Goal: Information Seeking & Learning: Learn about a topic

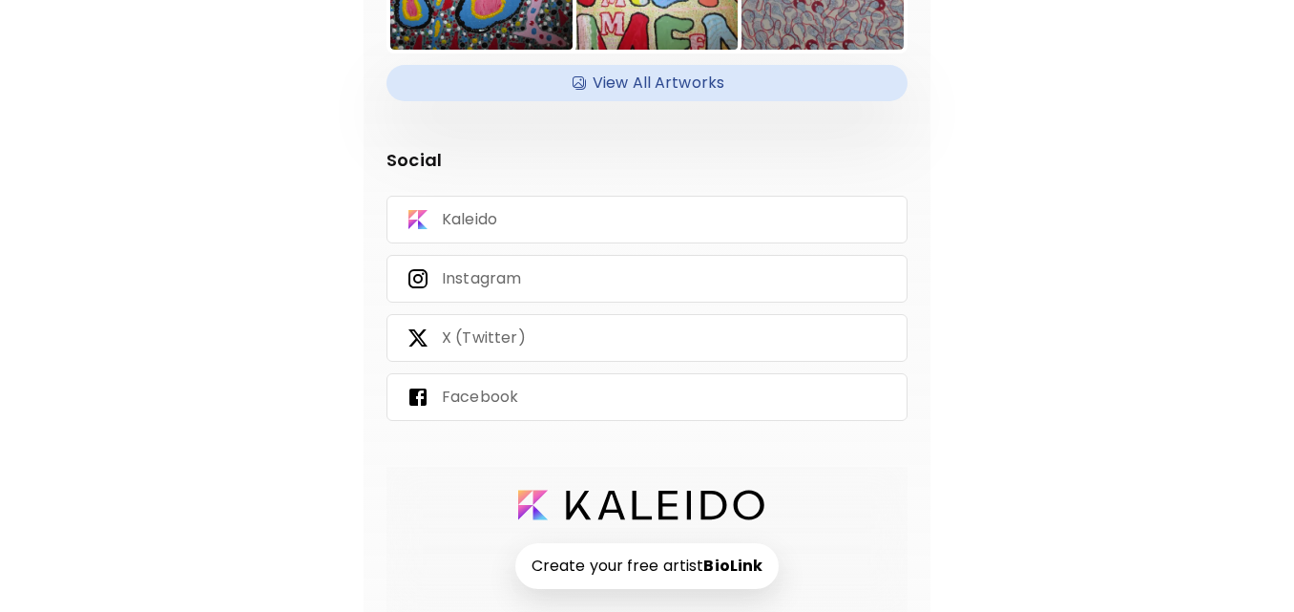
scroll to position [373, 0]
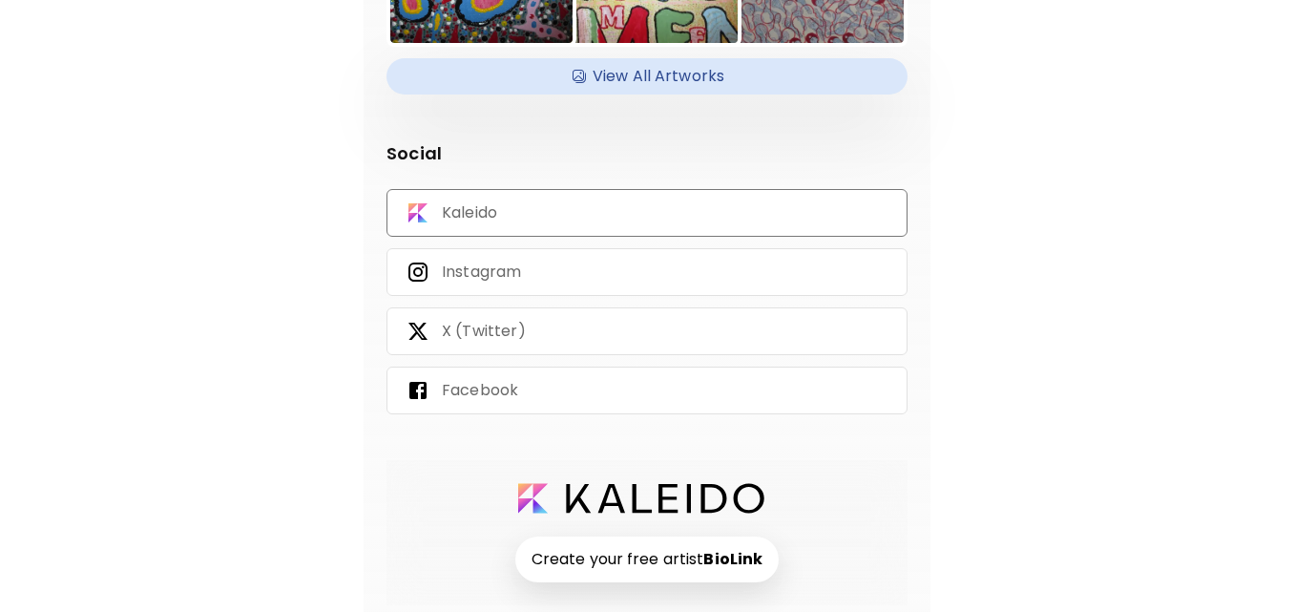
click at [638, 205] on div "Kaleido" at bounding box center [646, 213] width 521 height 48
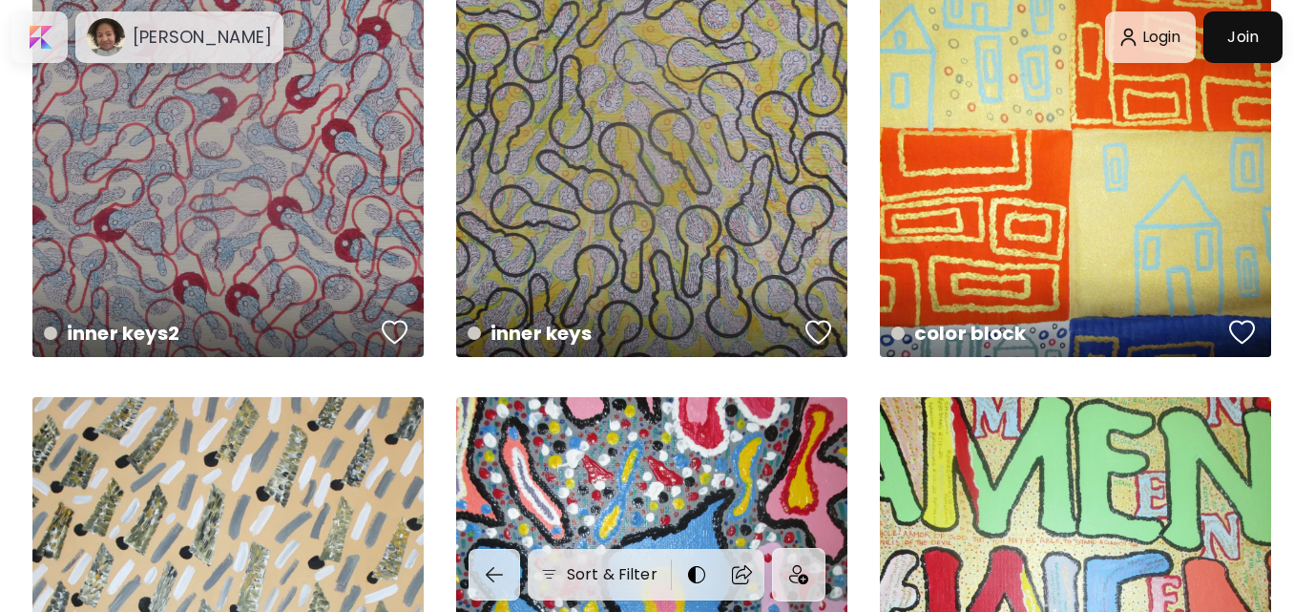
scroll to position [34, 0]
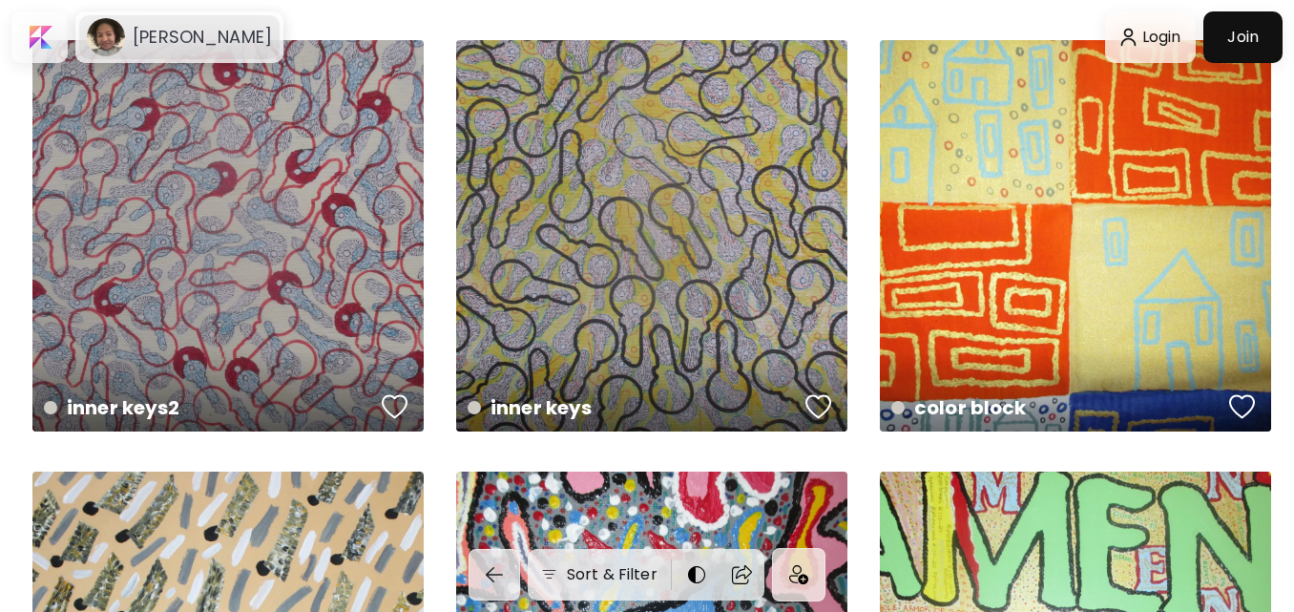
click at [255, 39] on h6 "[PERSON_NAME]" at bounding box center [202, 37] width 139 height 23
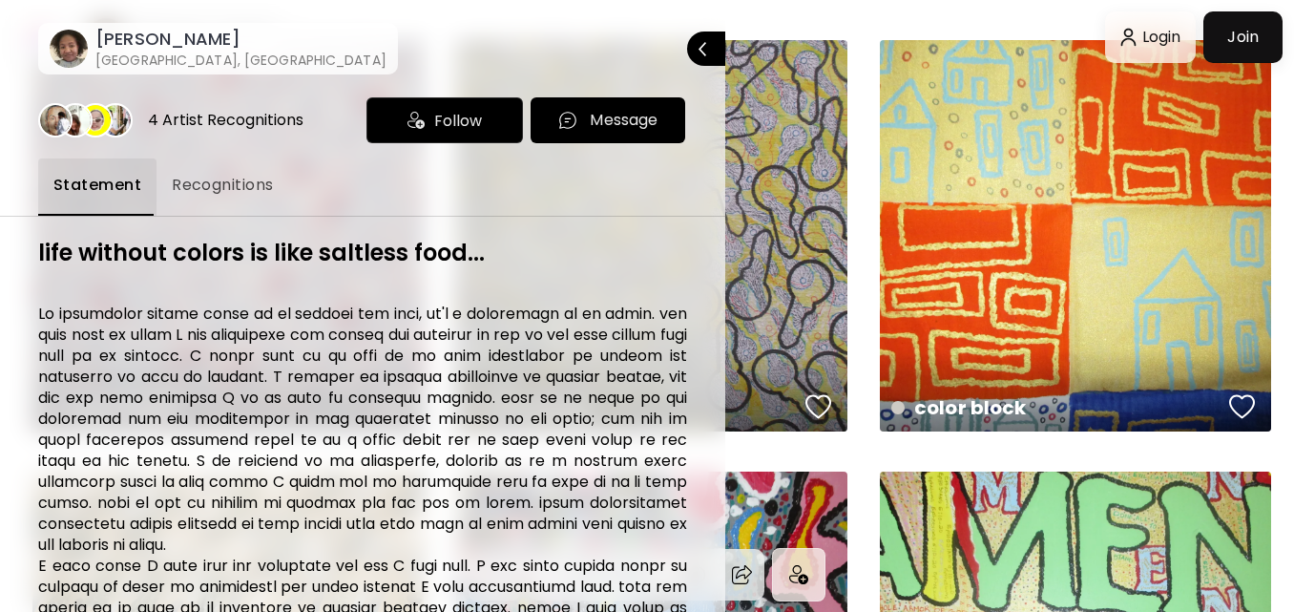
click at [234, 195] on span "Recognitions" at bounding box center [223, 185] width 102 height 23
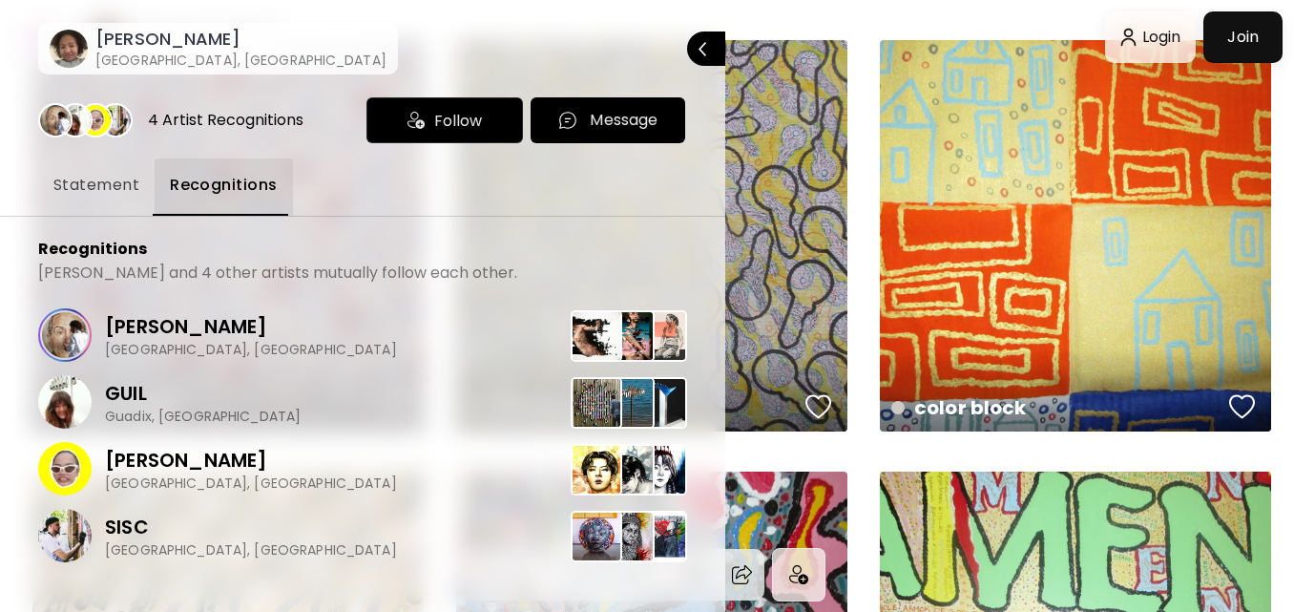
click at [83, 191] on span "Statement" at bounding box center [96, 185] width 86 height 23
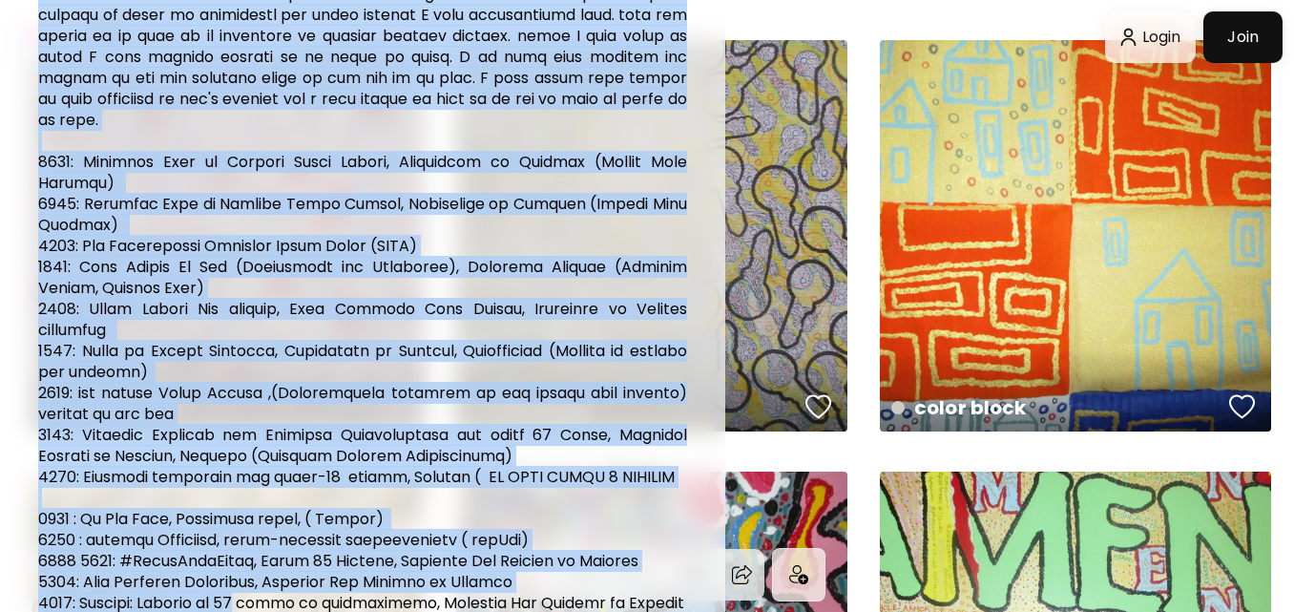
scroll to position [584, 0]
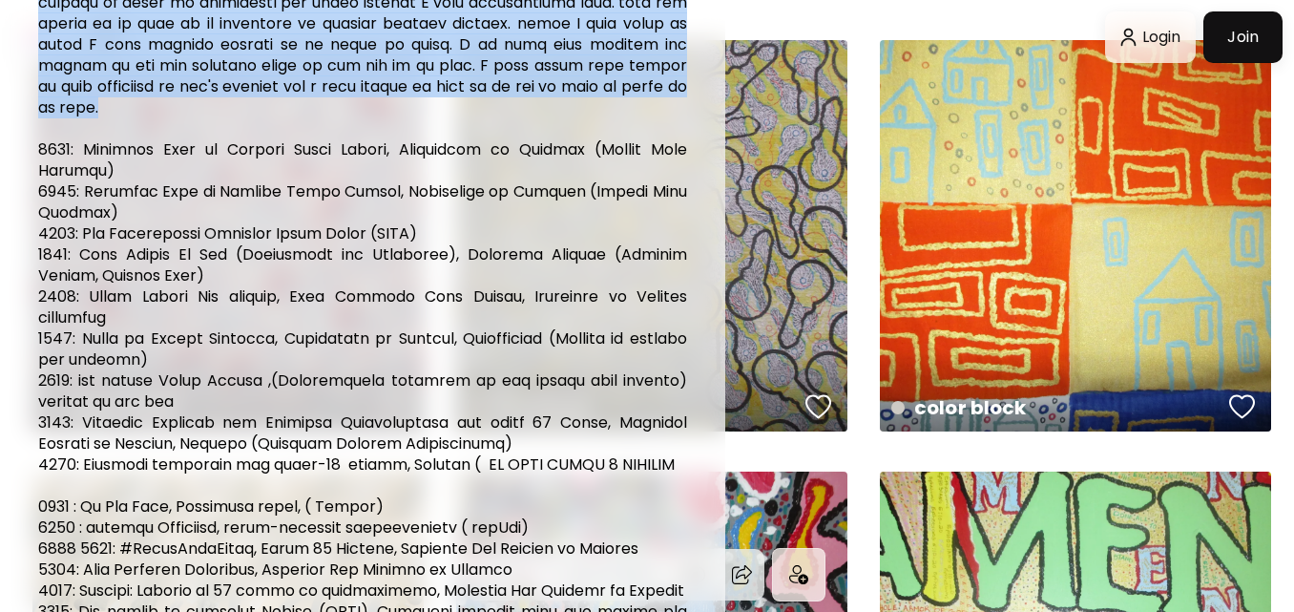
drag, startPoint x: 39, startPoint y: 313, endPoint x: 300, endPoint y: 105, distance: 333.3
click at [300, 105] on h6 at bounding box center [362, 286] width 649 height 1133
copy h6 "As individual colors speak to me through the soul, it's a medication to my hear…"
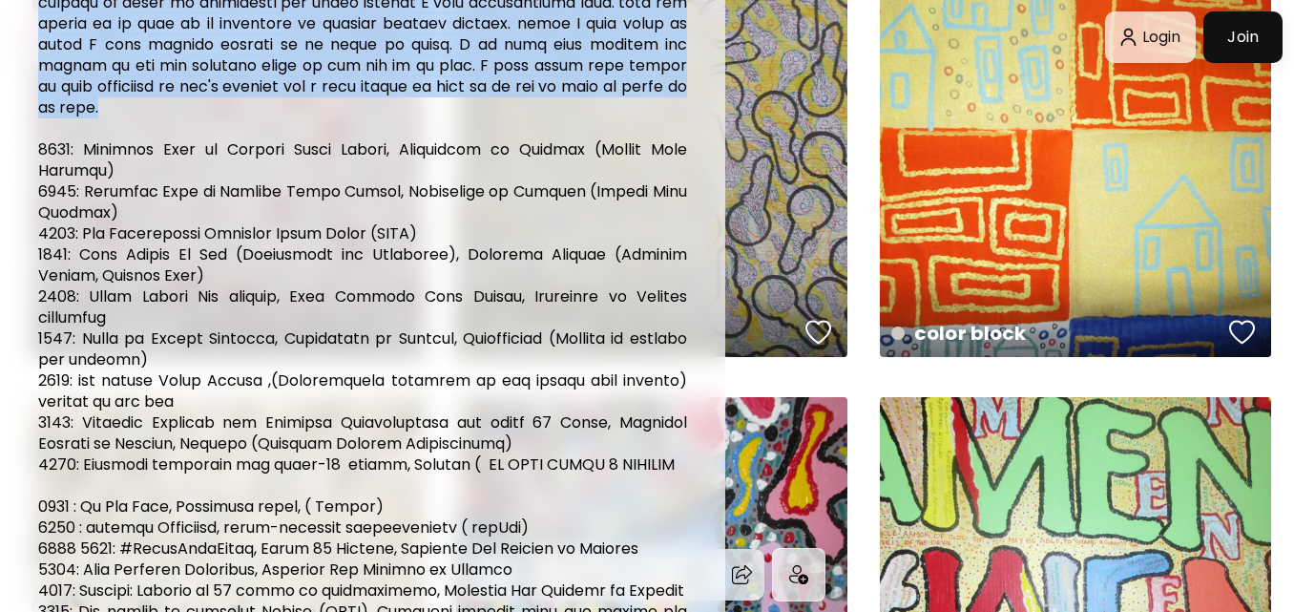
scroll to position [111, 0]
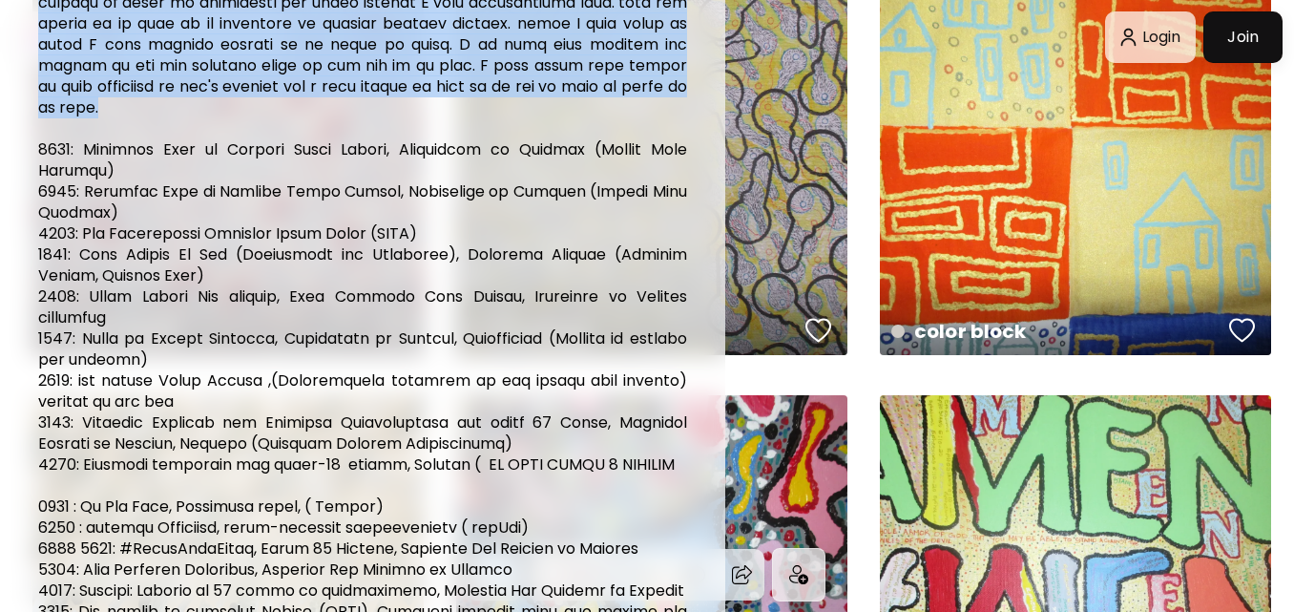
click at [359, 93] on h6 at bounding box center [362, 286] width 649 height 1133
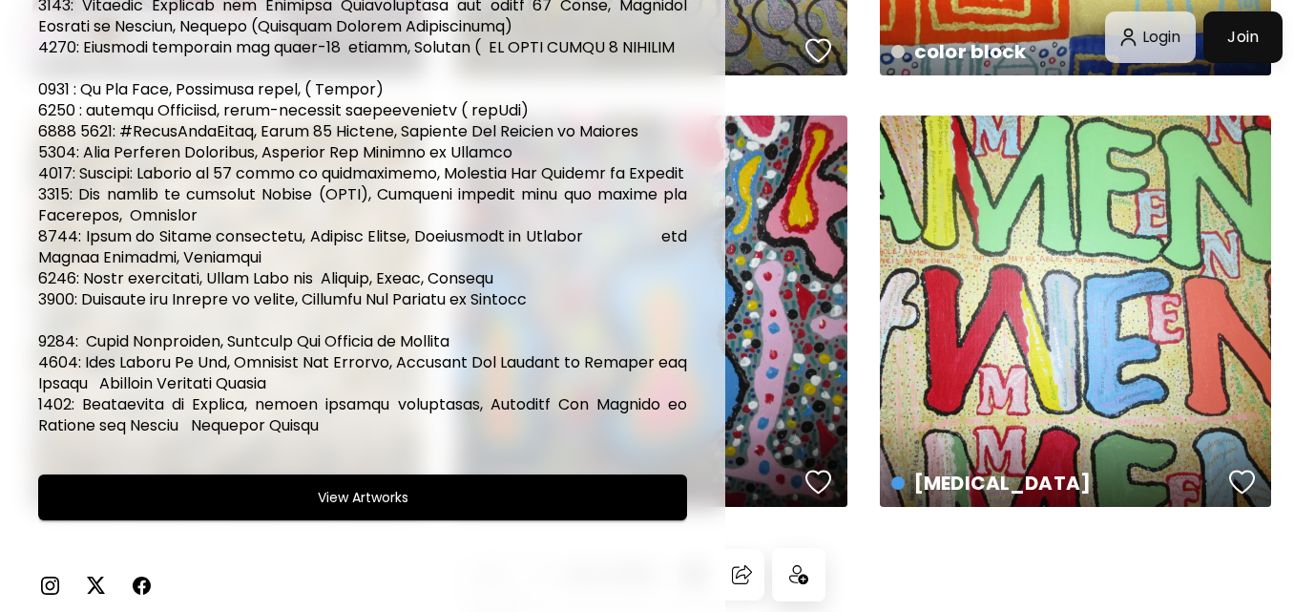
scroll to position [1106, 0]
click at [46, 588] on img at bounding box center [49, 584] width 23 height 23
click at [931, 148] on div at bounding box center [647, 306] width 1294 height 612
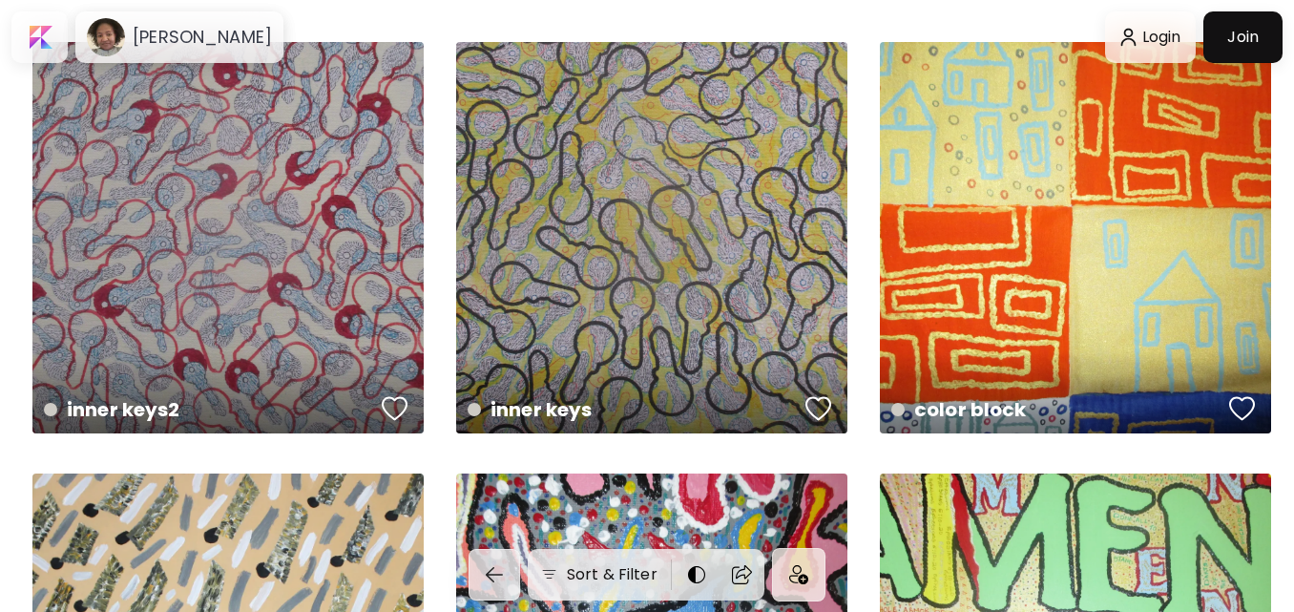
scroll to position [0, 0]
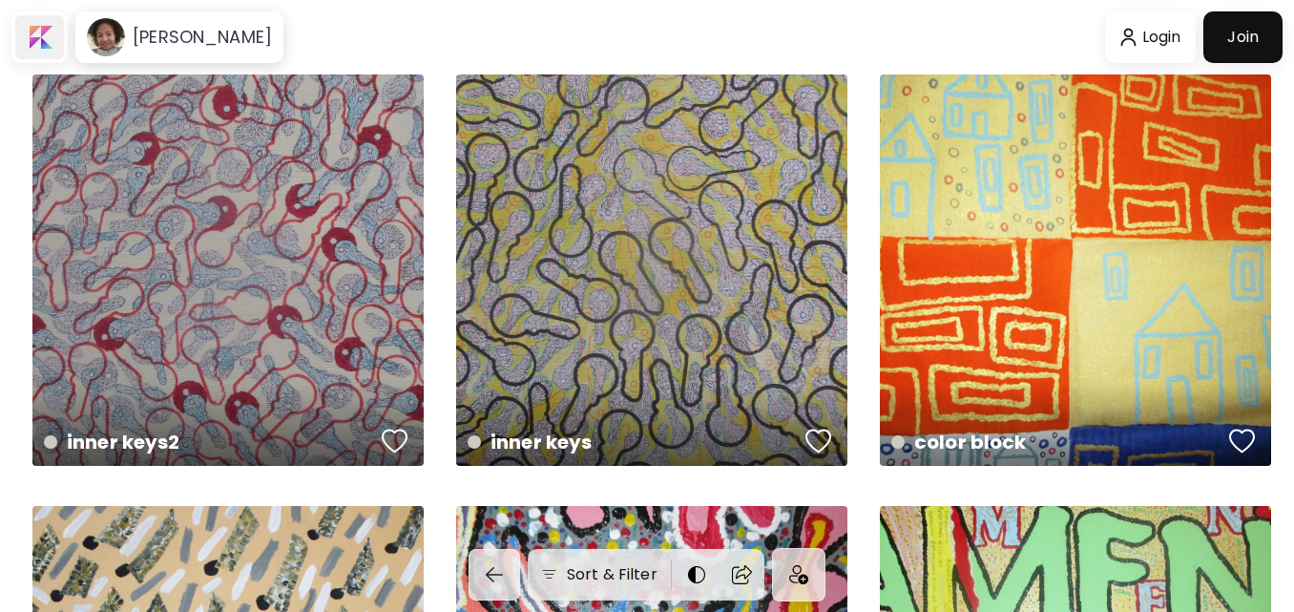
click at [45, 37] on div at bounding box center [39, 37] width 49 height 44
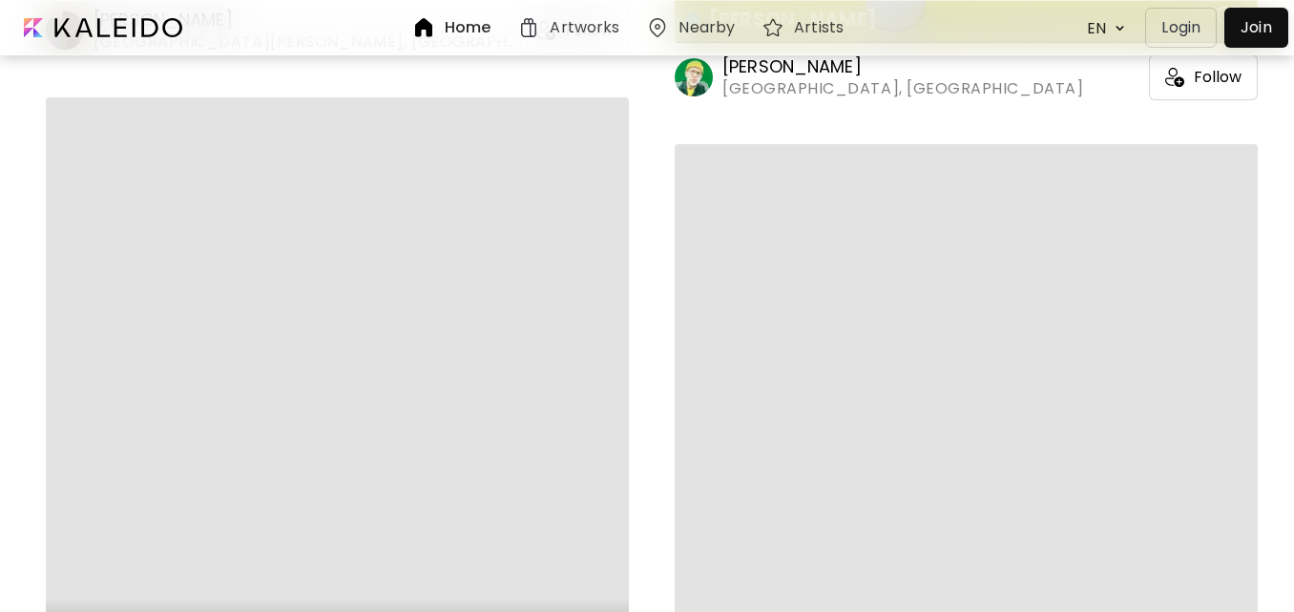
scroll to position [21762, 0]
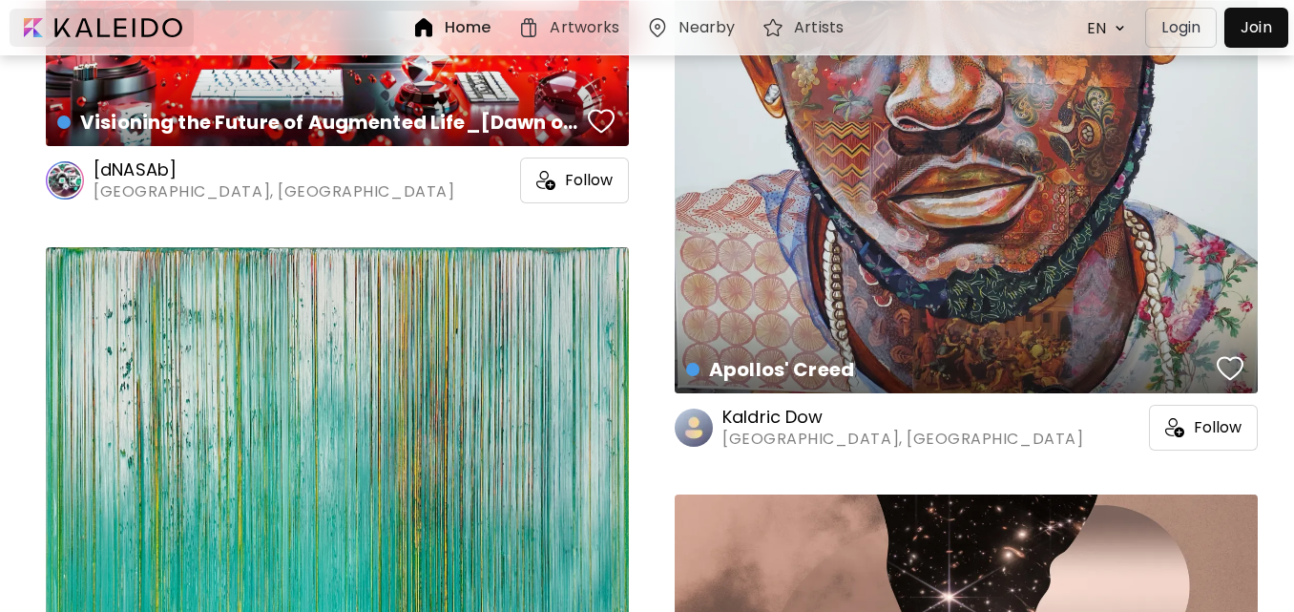
click at [153, 31] on div at bounding box center [102, 28] width 184 height 38
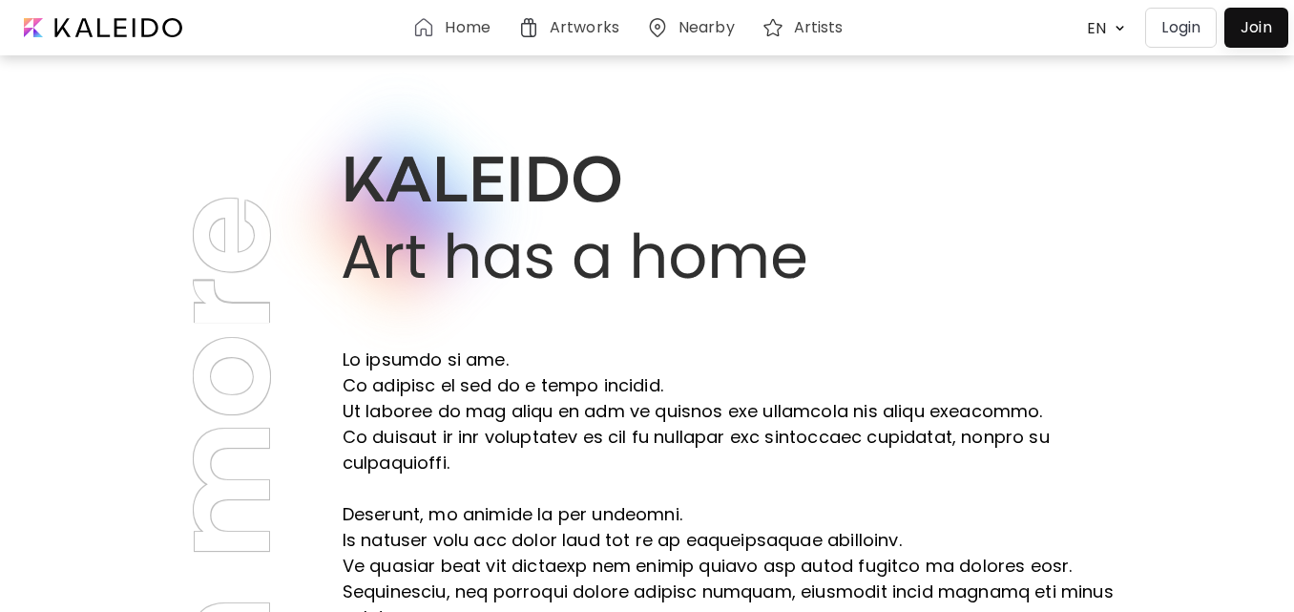
click at [455, 28] on h6 "Home" at bounding box center [467, 27] width 45 height 15
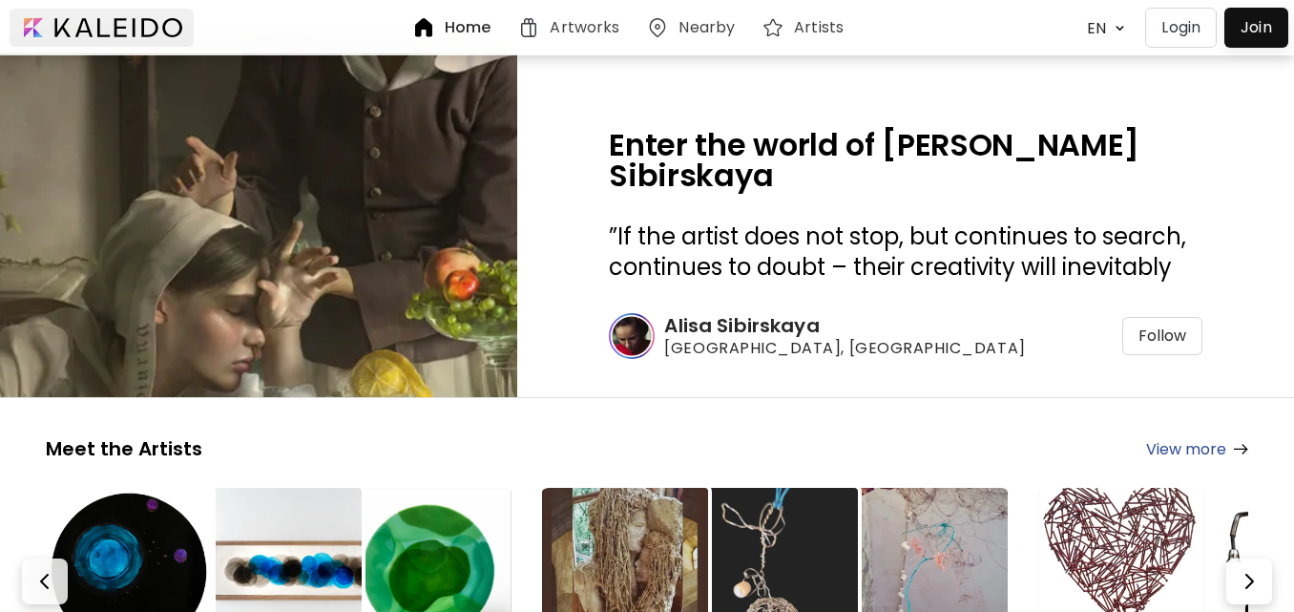
click at [155, 31] on div at bounding box center [102, 28] width 184 height 38
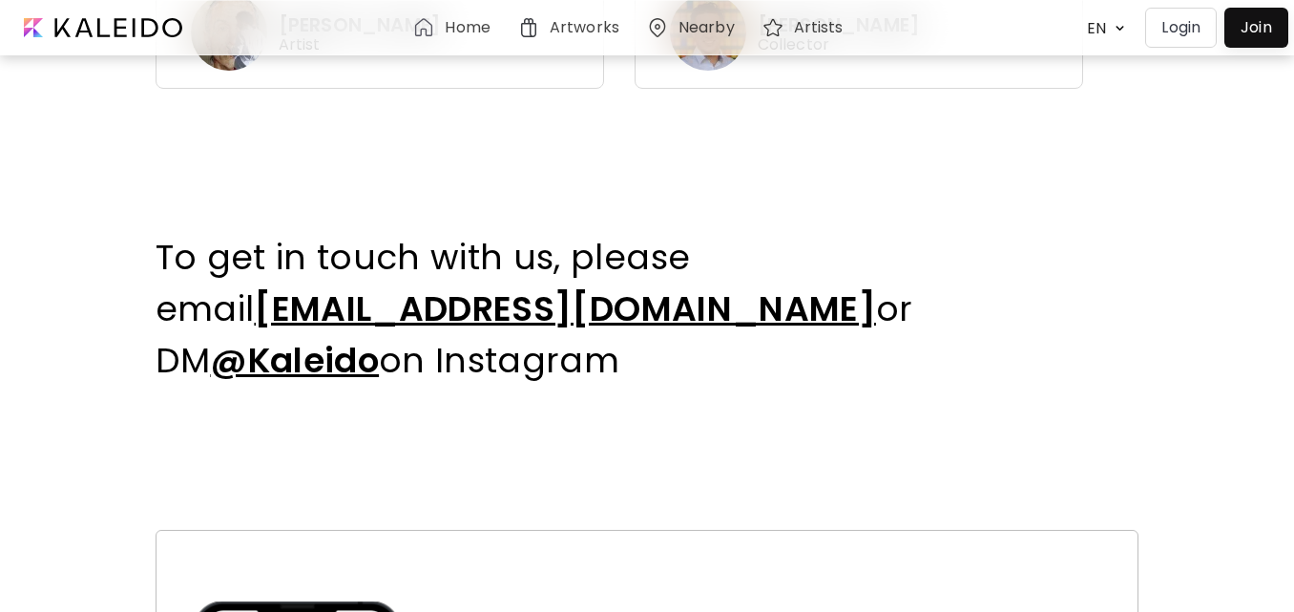
scroll to position [1263, 0]
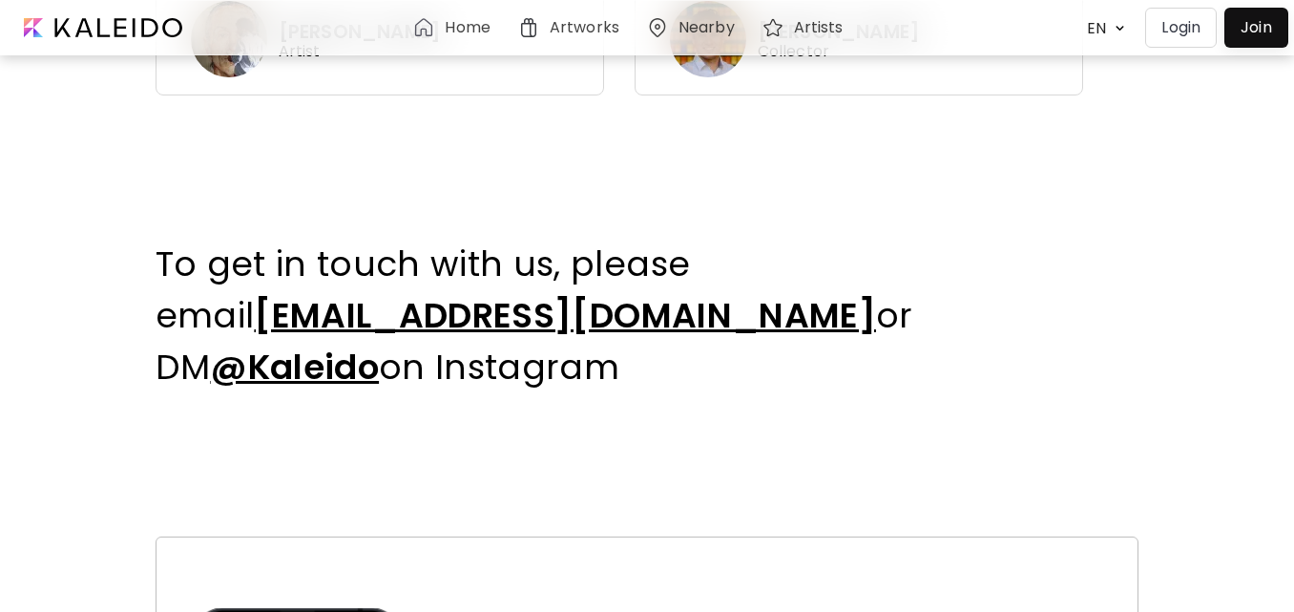
click at [379, 343] on span "@Kaleido" at bounding box center [294, 367] width 169 height 49
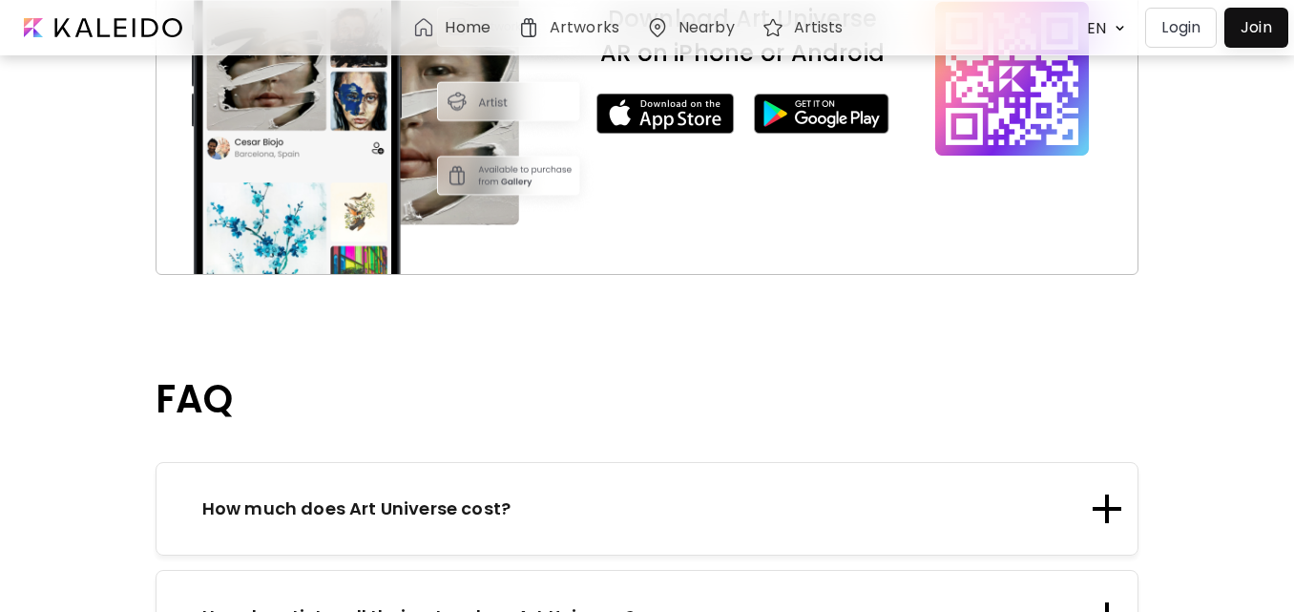
scroll to position [2044, 0]
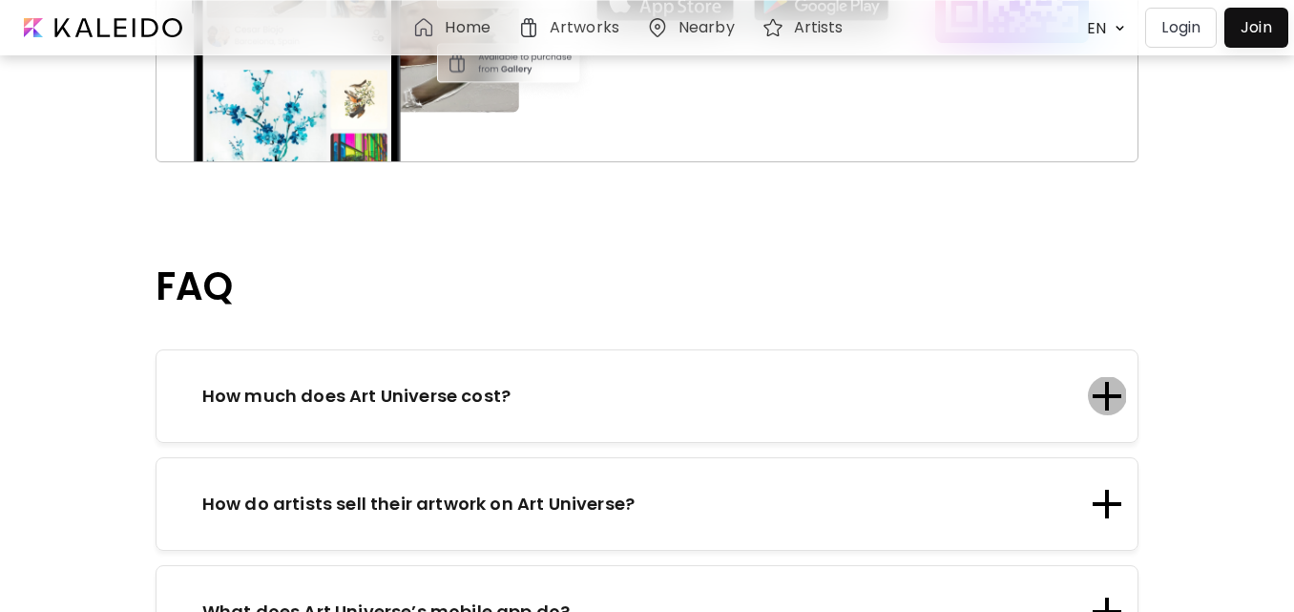
click at [1109, 382] on div at bounding box center [1107, 396] width 4 height 29
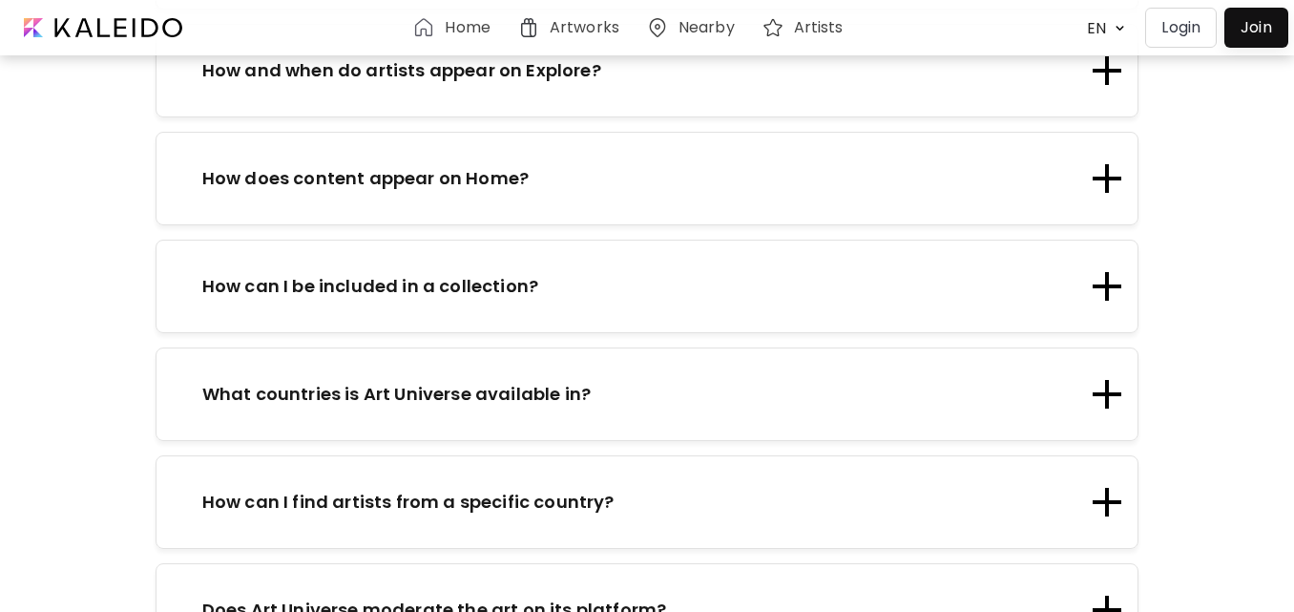
scroll to position [2939, 0]
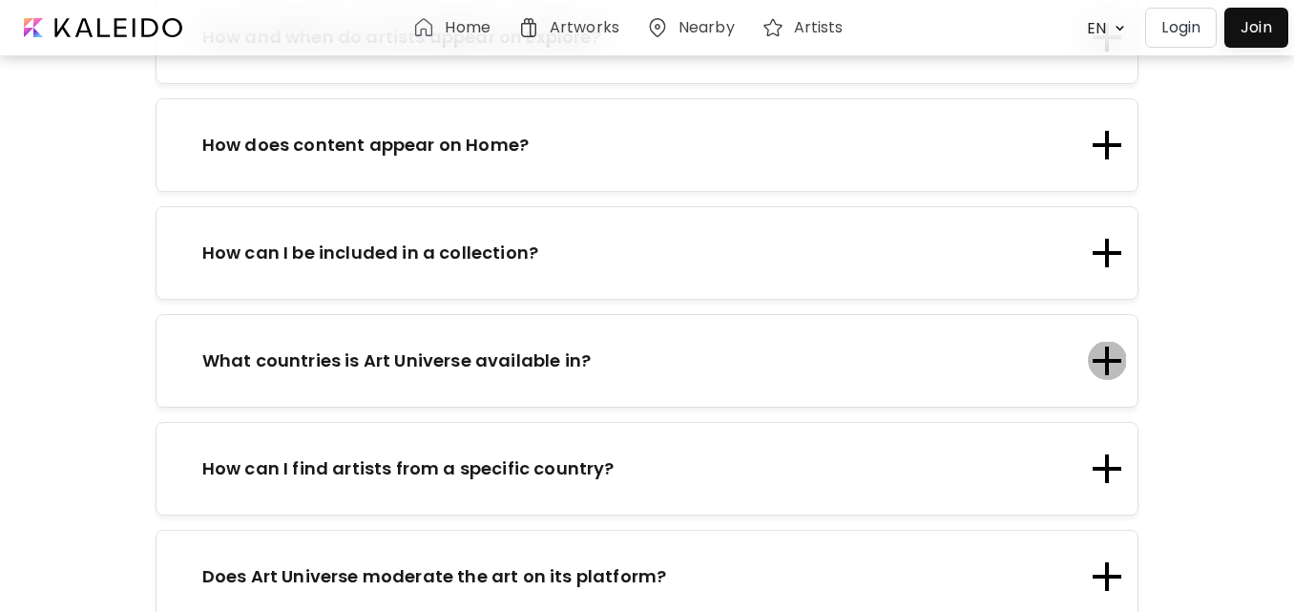
click at [1119, 346] on div at bounding box center [1106, 360] width 29 height 29
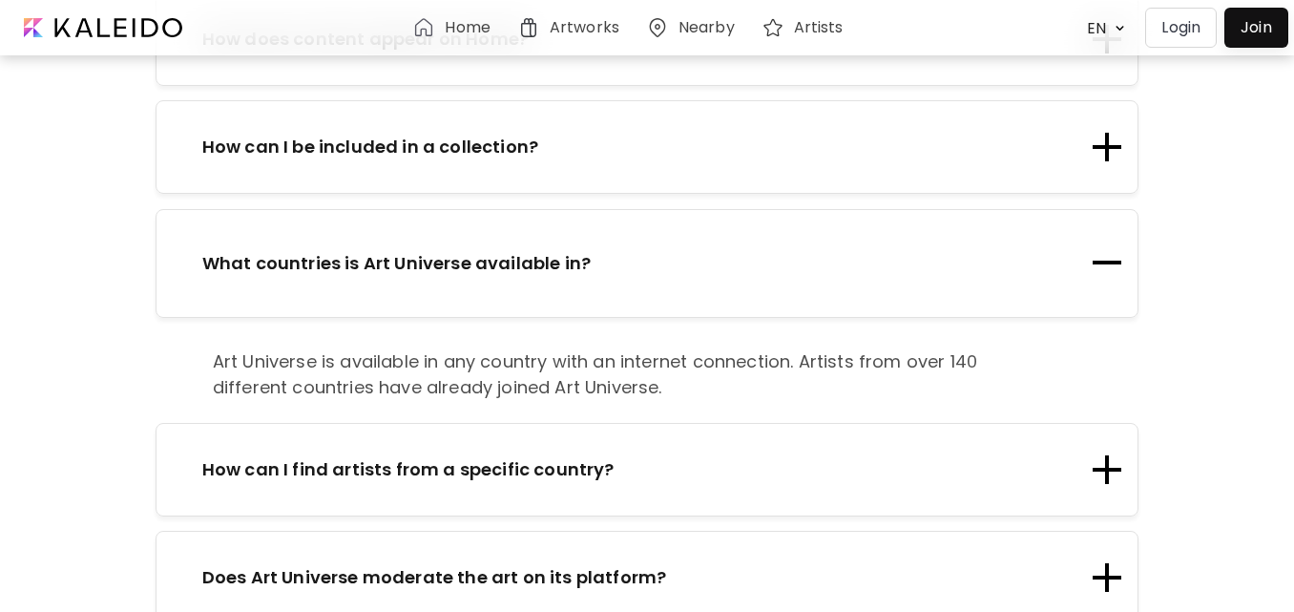
scroll to position [2834, 0]
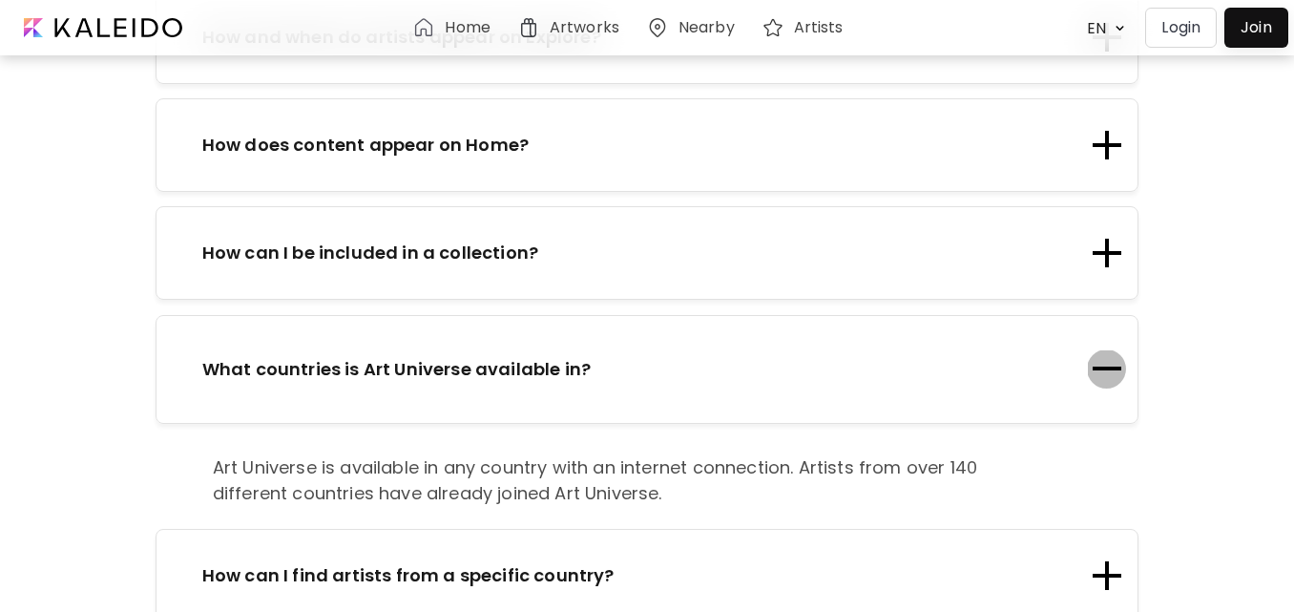
click at [1119, 355] on div at bounding box center [1106, 369] width 29 height 29
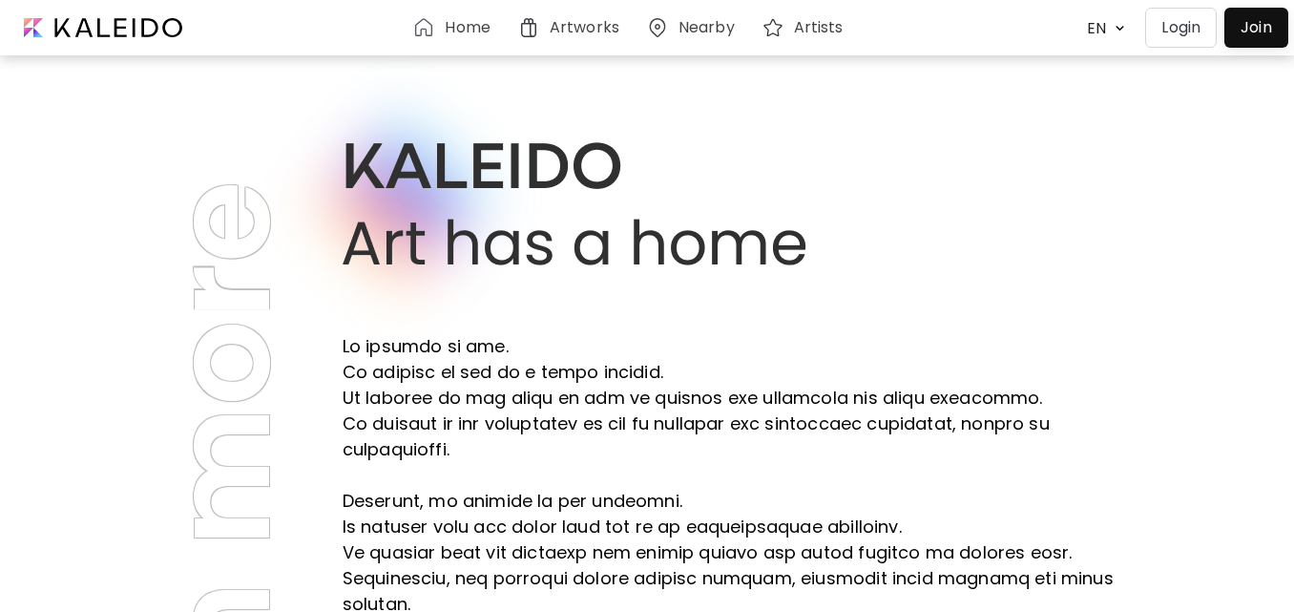
scroll to position [0, 0]
